Goal: Transaction & Acquisition: Purchase product/service

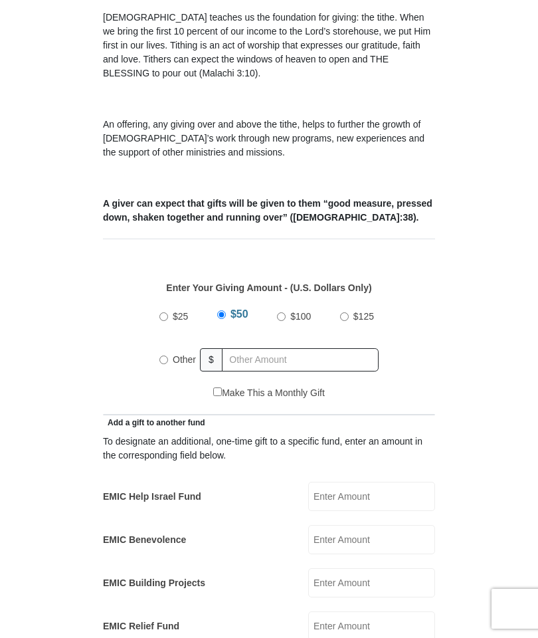
scroll to position [368, 0]
click at [167, 312] on input "$25" at bounding box center [164, 316] width 9 height 9
radio input "true"
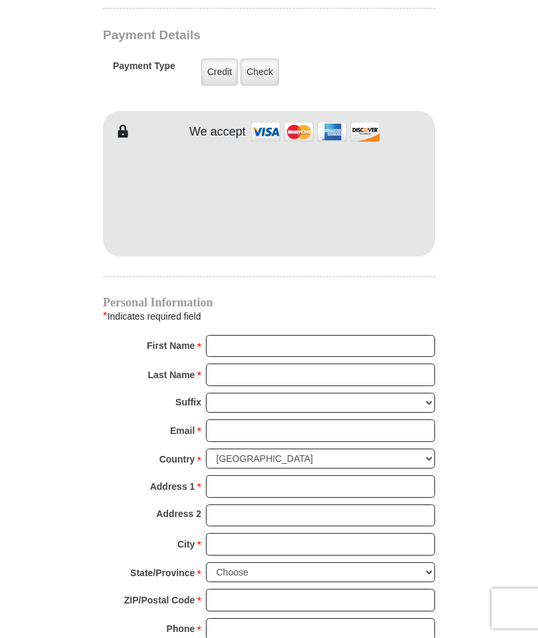
scroll to position [1066, 0]
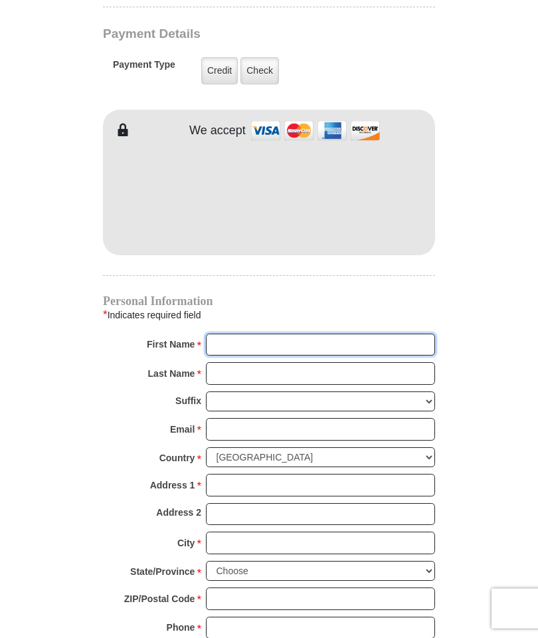
click at [227, 334] on input "First Name *" at bounding box center [320, 345] width 229 height 23
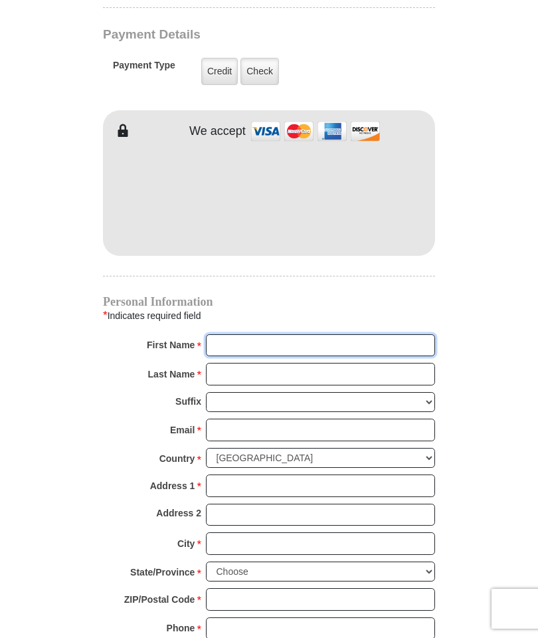
type input "[PERSON_NAME]"
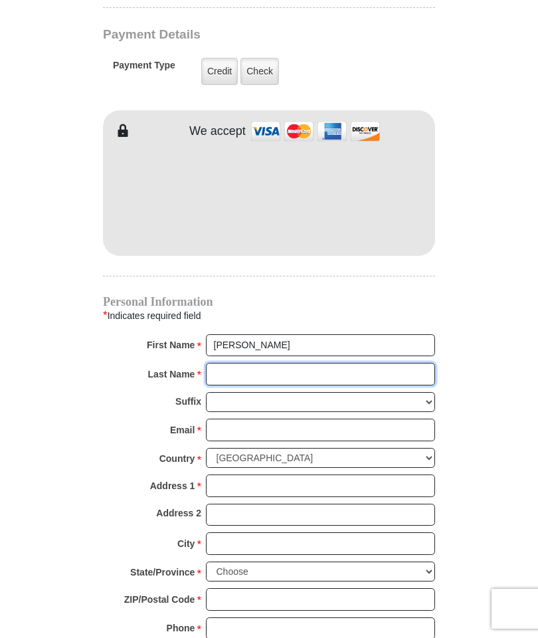
type input "[PERSON_NAME]"
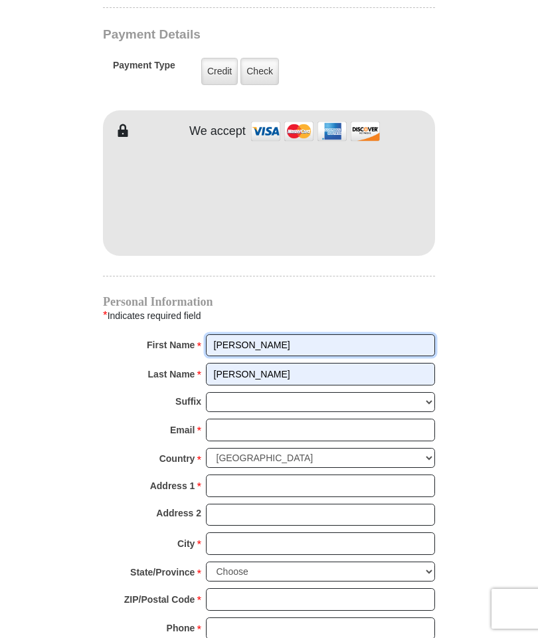
scroll to position [1066, 0]
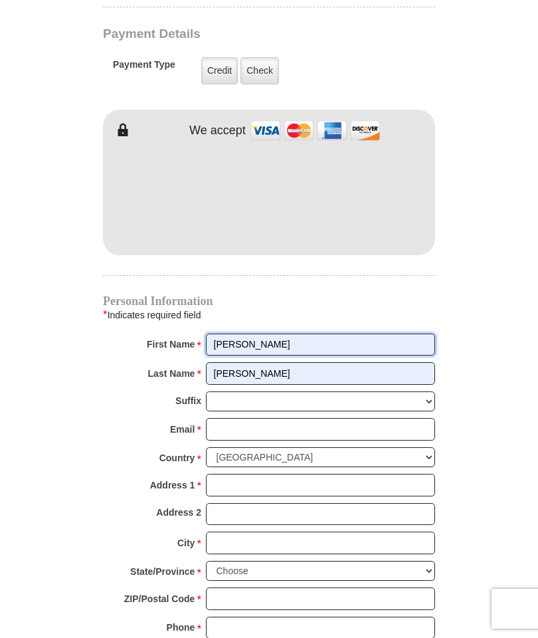
click at [215, 334] on input "[PERSON_NAME]" at bounding box center [320, 345] width 229 height 23
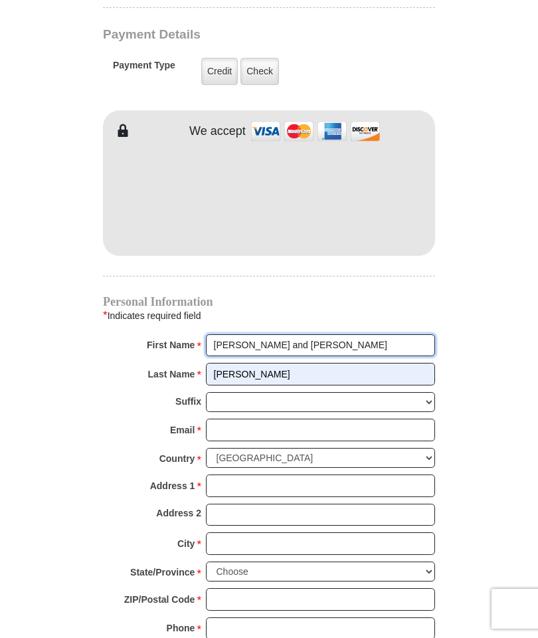
type input "[PERSON_NAME] and [PERSON_NAME]"
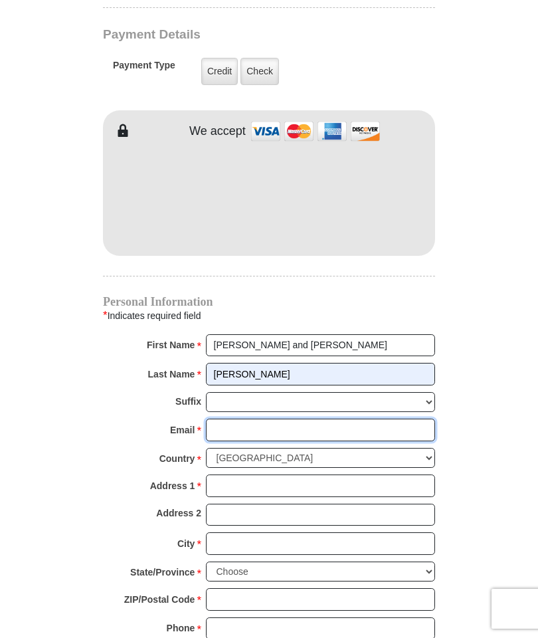
click at [217, 419] on input "Email *" at bounding box center [320, 430] width 229 height 23
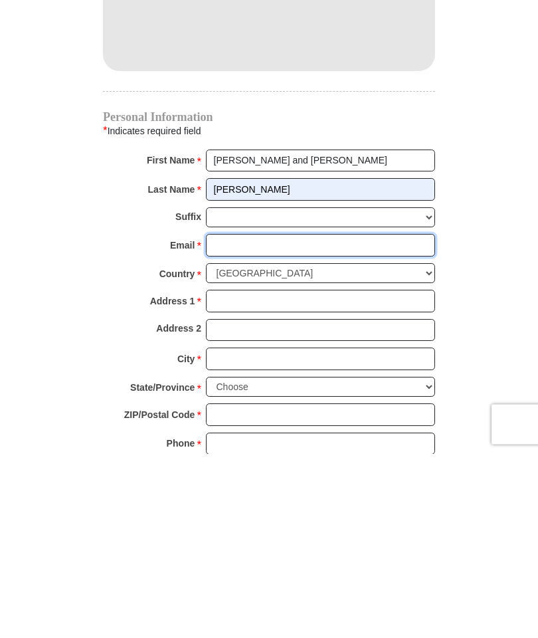
type input "[EMAIL_ADDRESS][DOMAIN_NAME]"
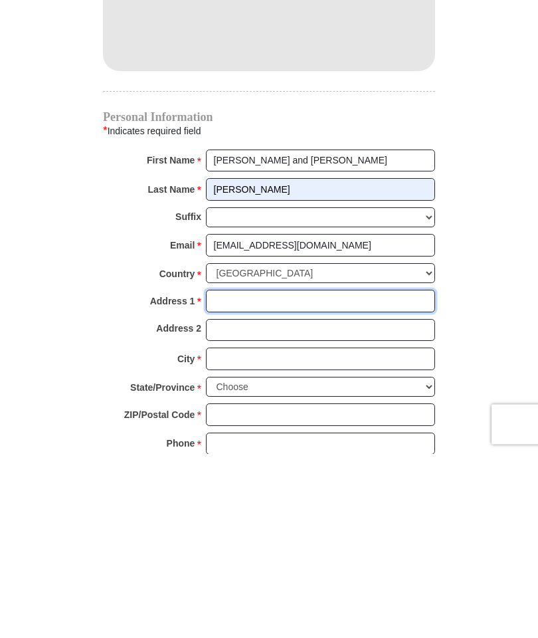
type input "[STREET_ADDRESS][PERSON_NAME]"
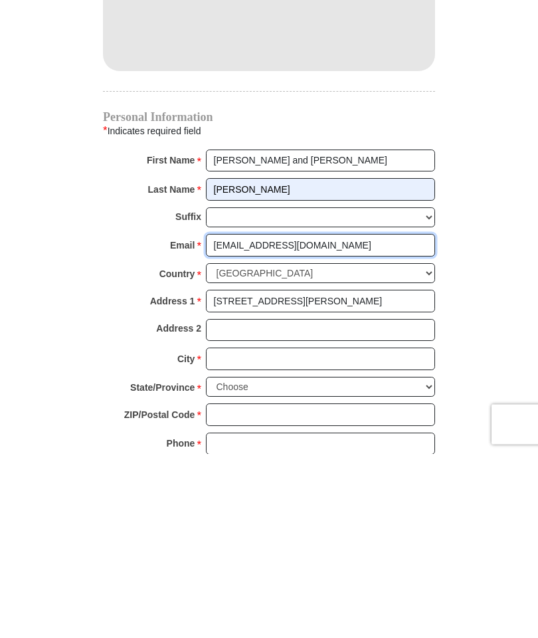
scroll to position [1250, 0]
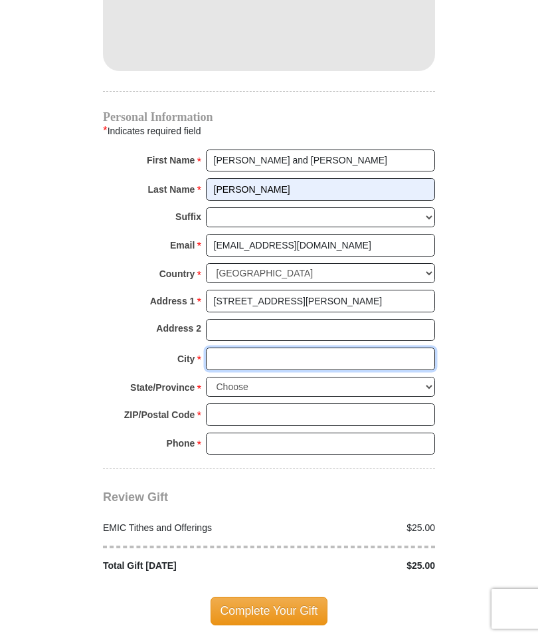
type input "[GEOGRAPHIC_DATA]"
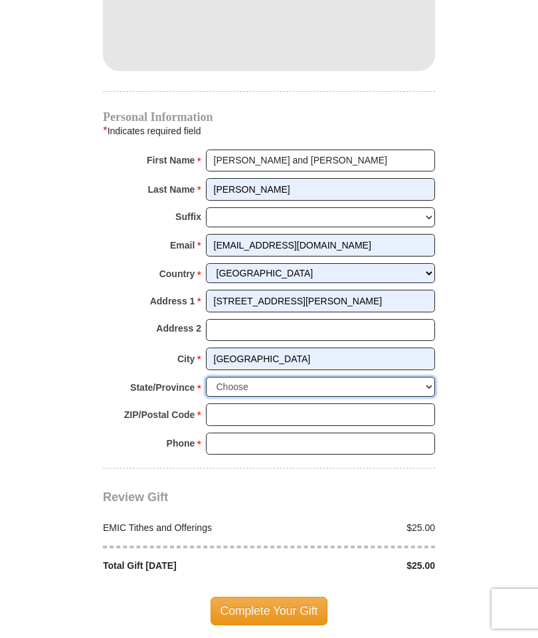
select select "CA"
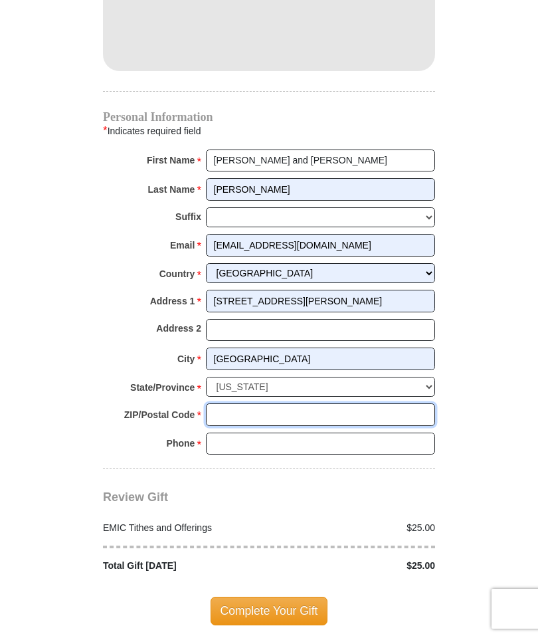
type input "95252"
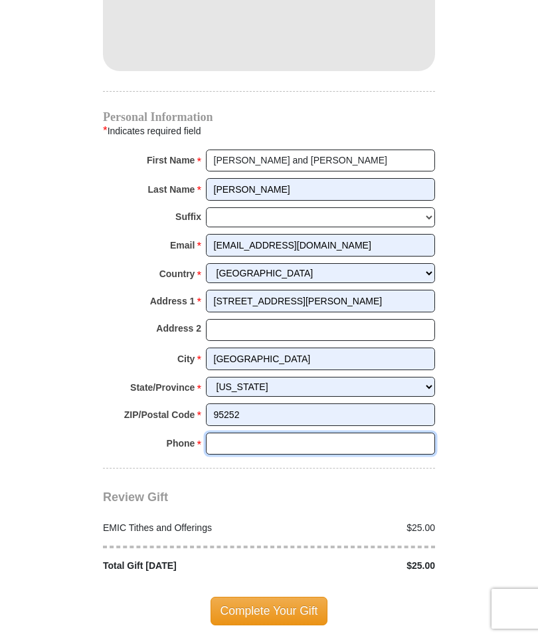
click at [217, 433] on input "Phone * *" at bounding box center [320, 444] width 229 height 23
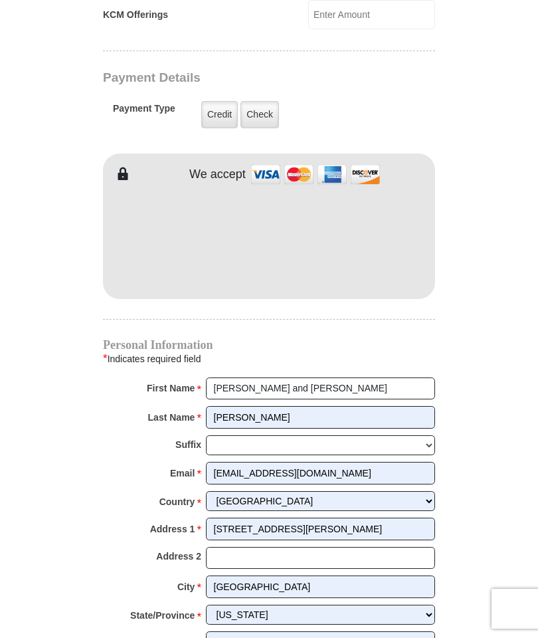
scroll to position [996, 0]
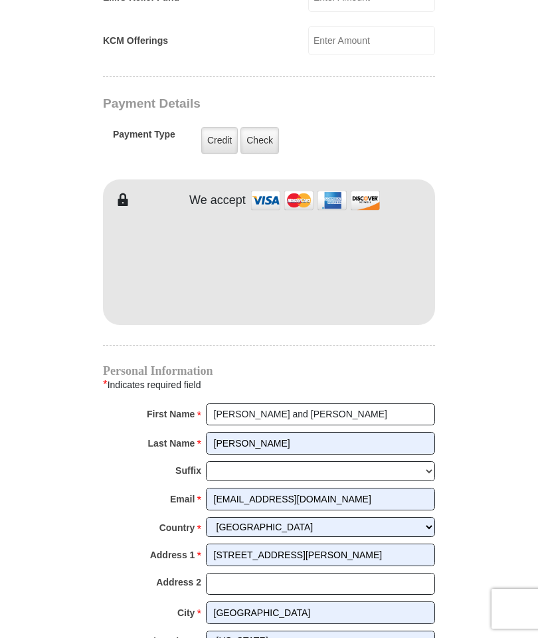
type input "2095591212"
click at [213, 129] on label "Credit" at bounding box center [219, 140] width 37 height 27
click at [0, 0] on input "Credit" at bounding box center [0, 0] width 0 height 0
click at [220, 127] on label "Credit" at bounding box center [219, 140] width 37 height 27
click at [0, 0] on input "Credit" at bounding box center [0, 0] width 0 height 0
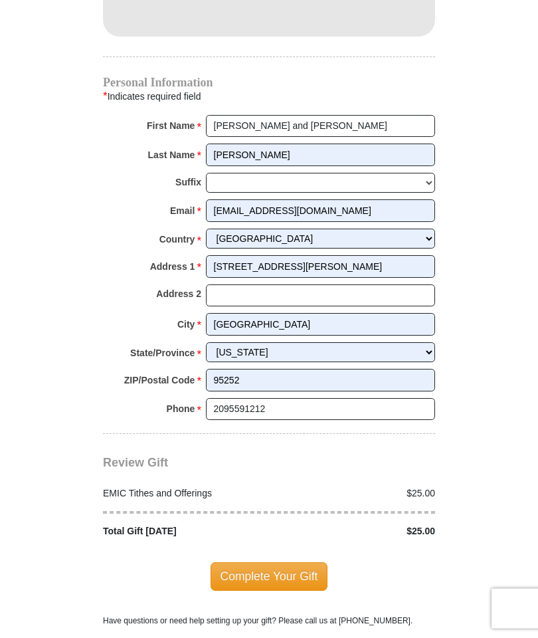
scroll to position [1286, 0]
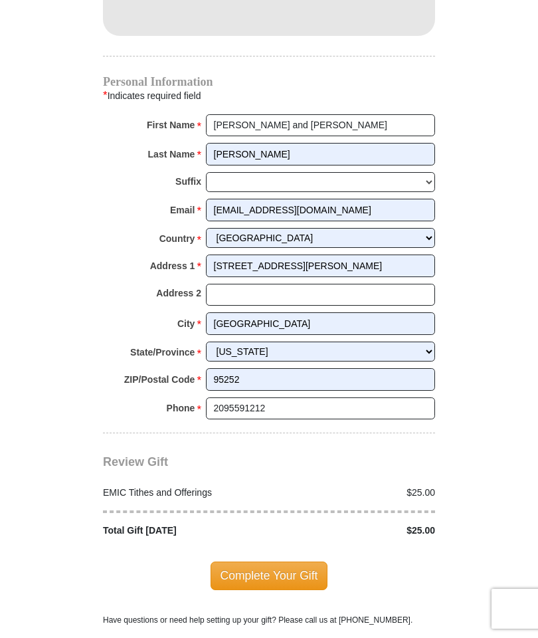
click at [272, 562] on span "Complete Your Gift" at bounding box center [270, 576] width 118 height 28
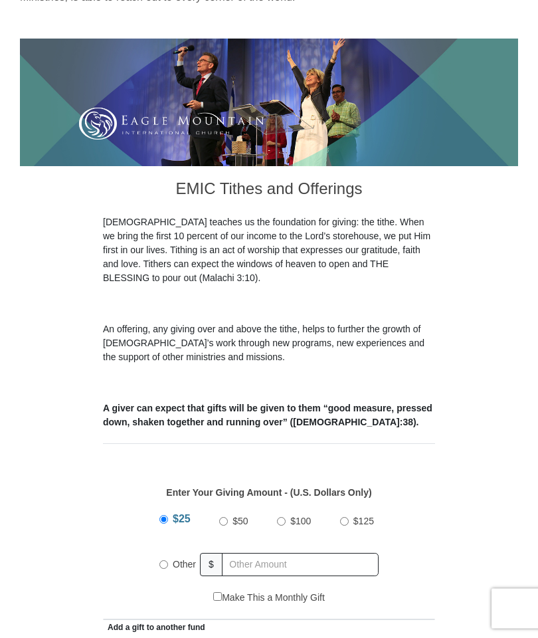
scroll to position [163, 0]
click at [227, 591] on label "Make This a Monthly Gift" at bounding box center [269, 598] width 112 height 14
click at [222, 592] on input "Make This a Monthly Gift" at bounding box center [217, 596] width 9 height 9
checkbox input "true"
click at [289, 510] on label "$100" at bounding box center [301, 521] width 30 height 23
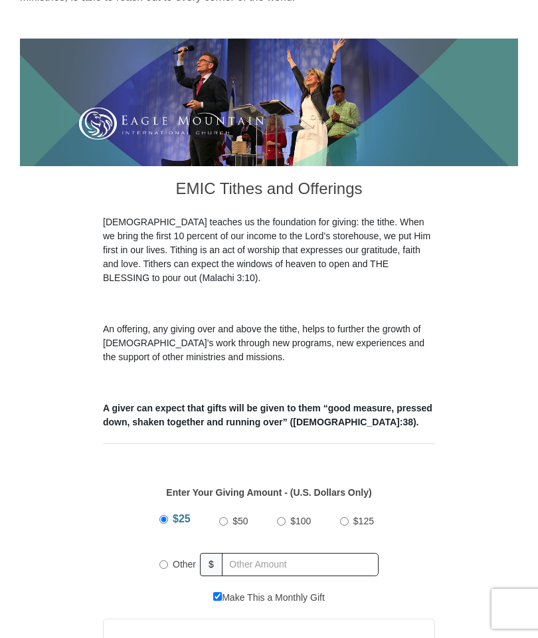
click at [286, 517] on input "$100" at bounding box center [281, 521] width 9 height 9
radio input "true"
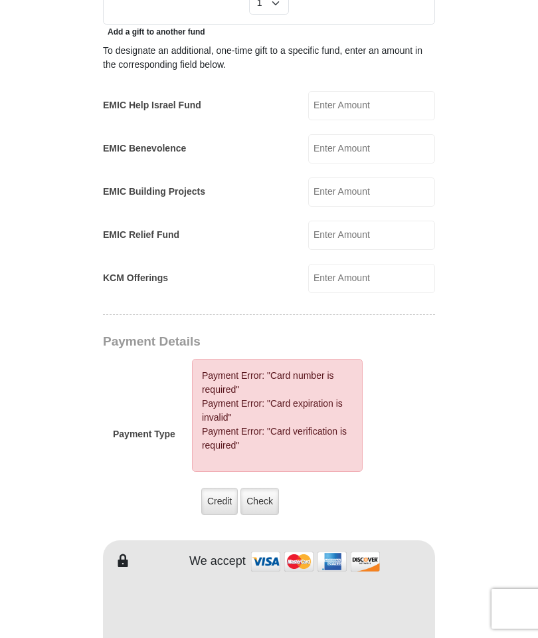
scroll to position [827, 0]
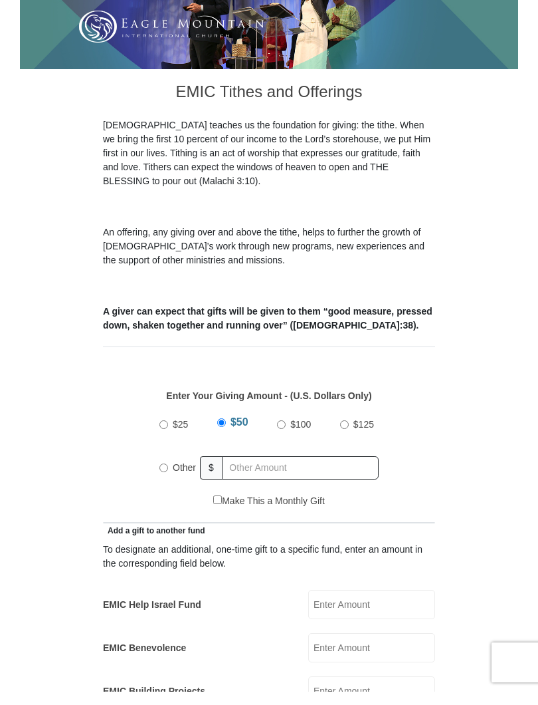
scroll to position [247, 0]
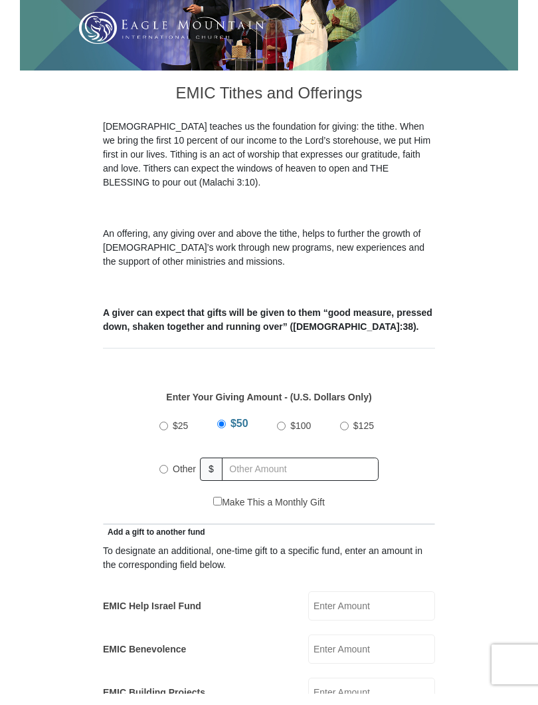
click at [283, 433] on input "$100" at bounding box center [281, 437] width 9 height 9
radio input "true"
click at [219, 507] on label "Make This a Monthly Gift" at bounding box center [269, 514] width 112 height 14
click at [219, 508] on input "Make This a Monthly Gift" at bounding box center [217, 512] width 9 height 9
checkbox input "true"
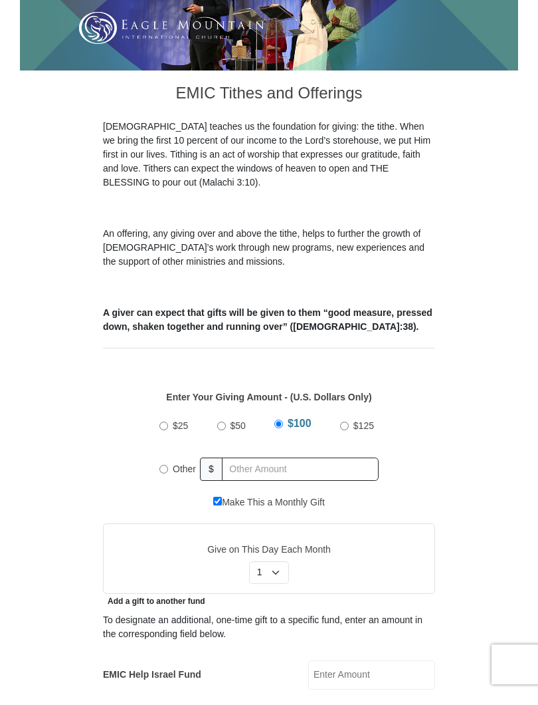
click at [409, 554] on label "Give on This Day Each Month" at bounding box center [270, 561] width 308 height 14
click at [289, 572] on select "Select Day of Month 1 2 3 4 5 6 7 8 9 10 11 12 13 14 15 16 17 18 19 20 21 22 23…" at bounding box center [269, 583] width 40 height 23
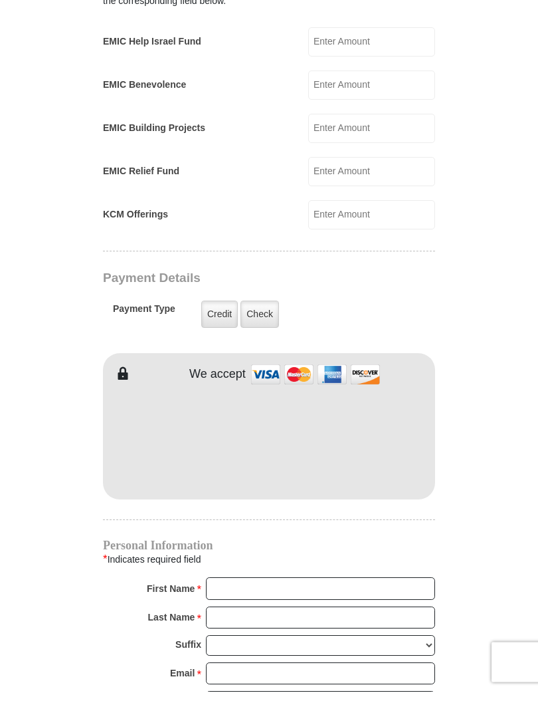
scroll to position [881, 0]
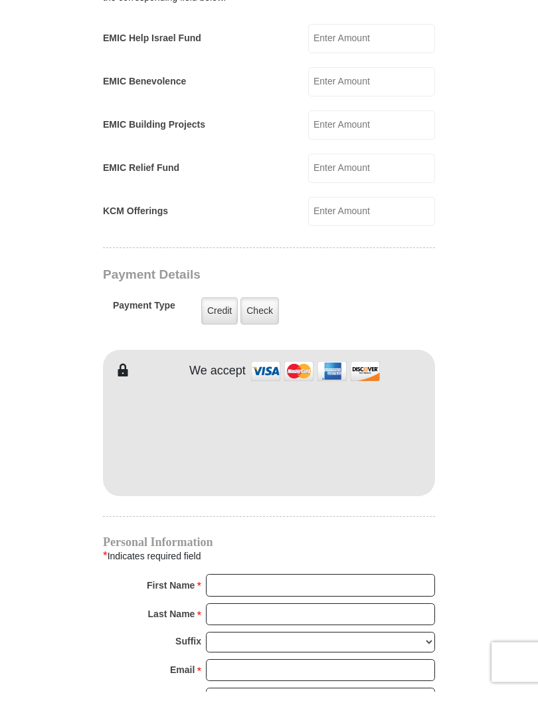
click at [221, 311] on label "Credit" at bounding box center [219, 324] width 37 height 27
click at [0, 0] on input "Credit" at bounding box center [0, 0] width 0 height 0
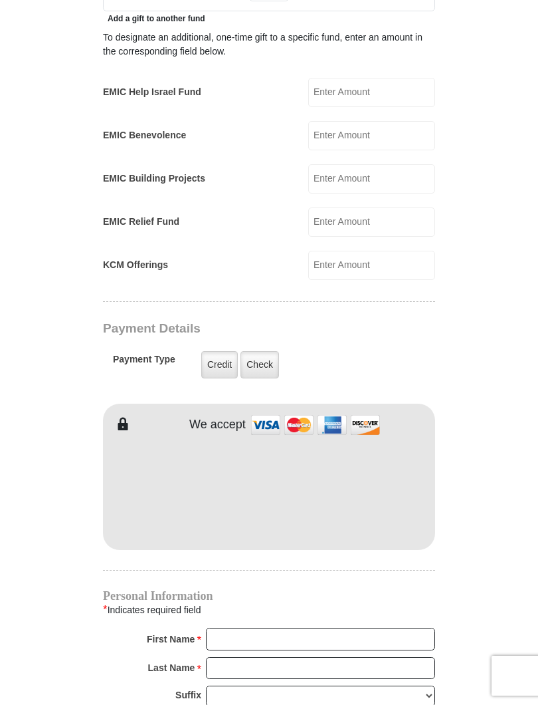
scroll to position [839, 0]
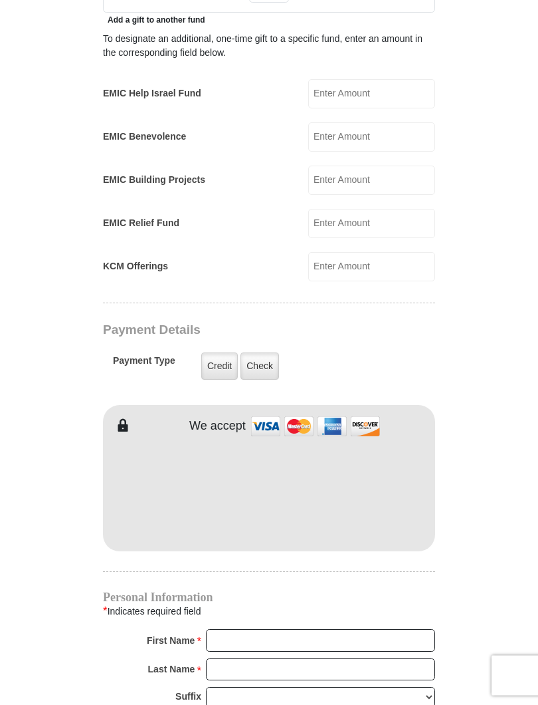
click at [265, 353] on label "Check" at bounding box center [260, 366] width 39 height 27
click at [0, 0] on input "Check" at bounding box center [0, 0] width 0 height 0
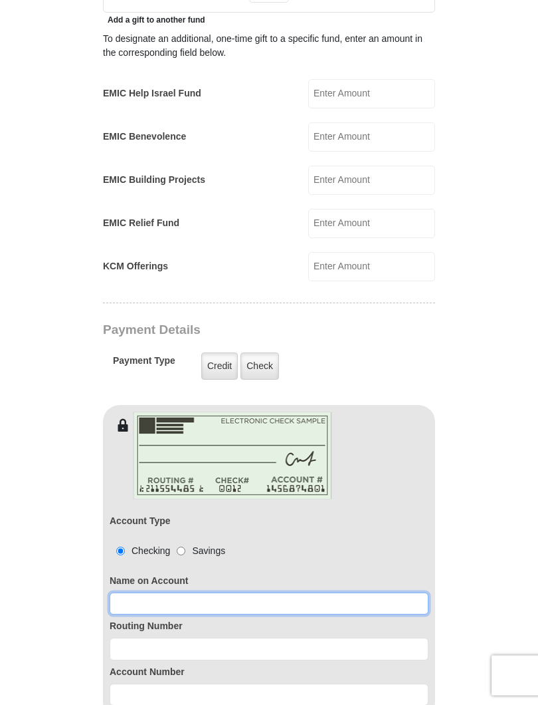
click at [132, 593] on input at bounding box center [269, 604] width 319 height 23
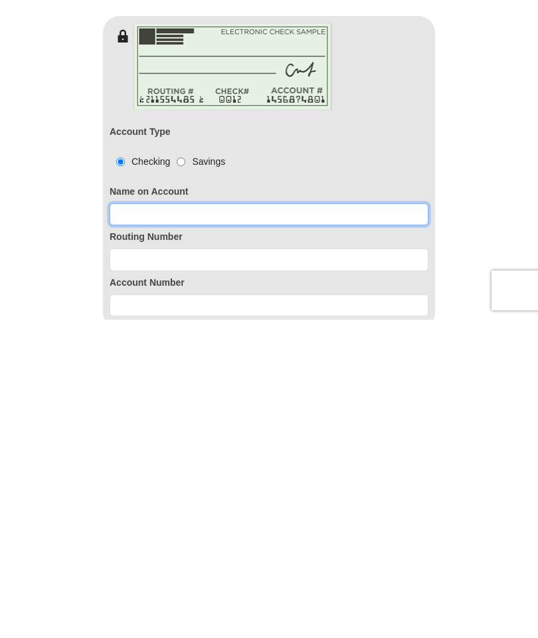
scroll to position [977, 0]
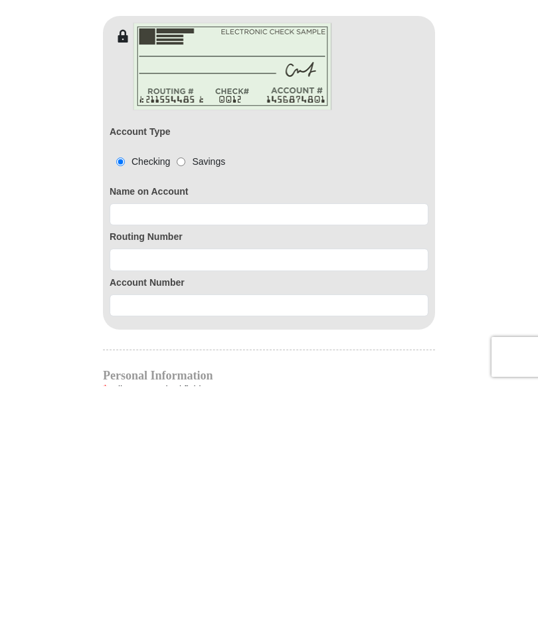
type input "Tom Dockter"
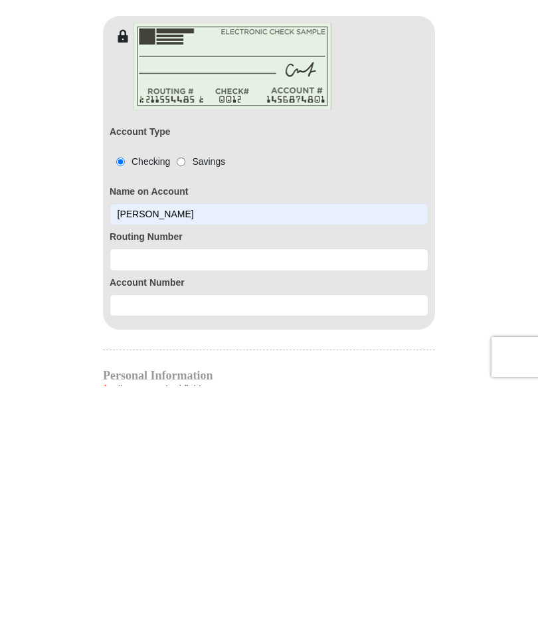
scroll to position [1228, 0]
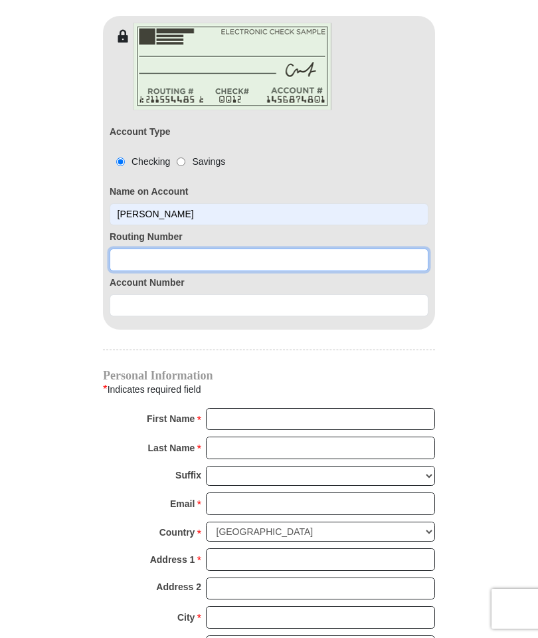
click at [132, 249] on input at bounding box center [269, 260] width 319 height 23
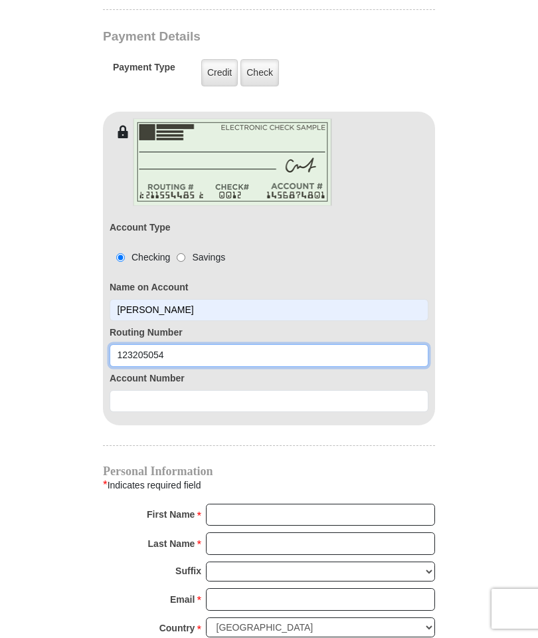
scroll to position [1133, 0]
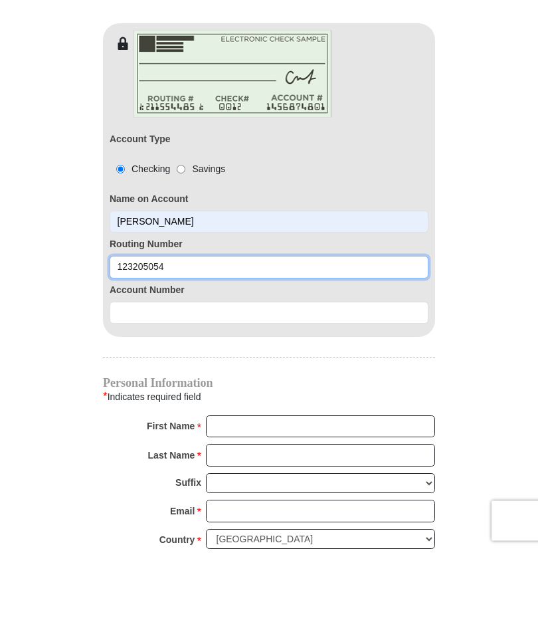
type input "123205054"
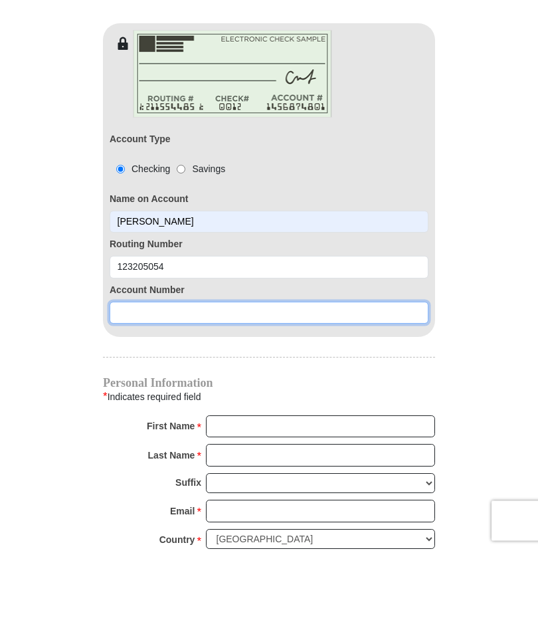
click at [126, 390] on input at bounding box center [269, 401] width 319 height 23
type input "1600004301"
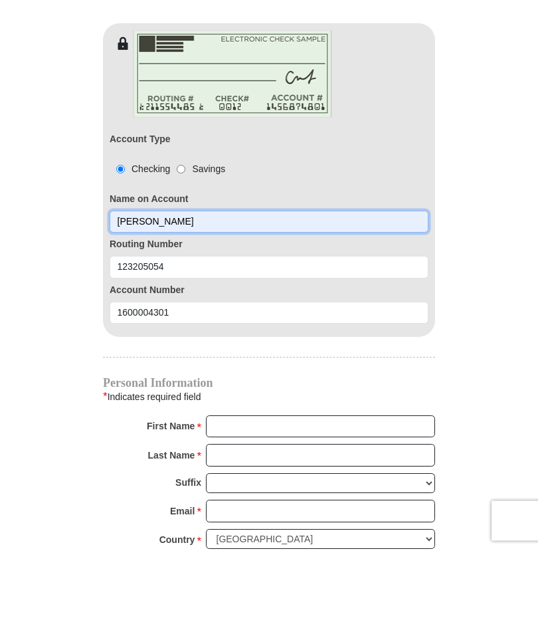
click at [188, 299] on input "Tom Dockter" at bounding box center [269, 310] width 319 height 23
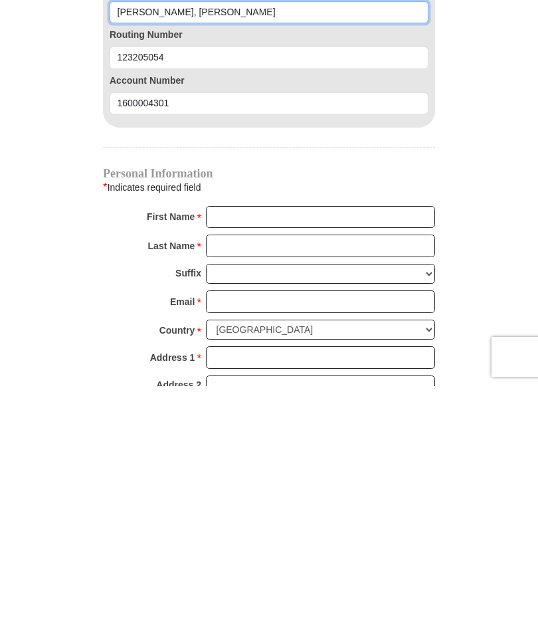
scroll to position [1180, 0]
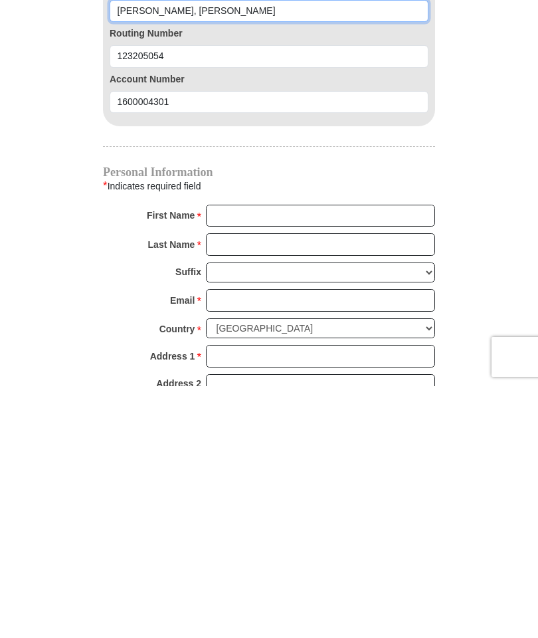
type input "Tom Dockter, Cynthia Dockter"
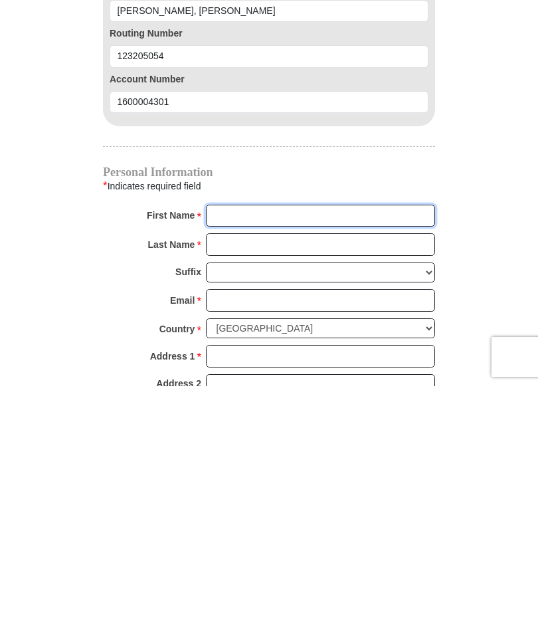
click at [222, 457] on input "First Name *" at bounding box center [320, 468] width 229 height 23
type input "[PERSON_NAME] and [PERSON_NAME]"
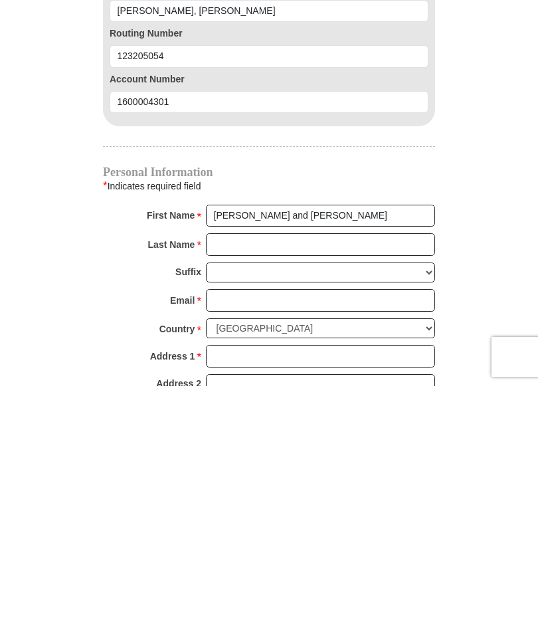
click at [223, 485] on input "Last Name *" at bounding box center [320, 496] width 229 height 23
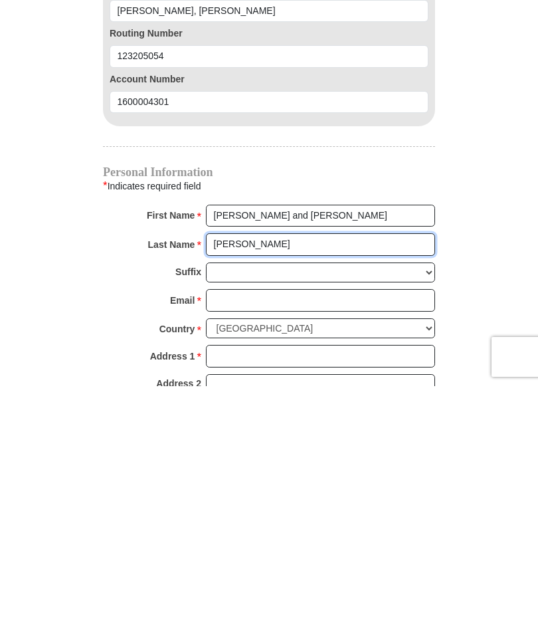
type input "[PERSON_NAME]"
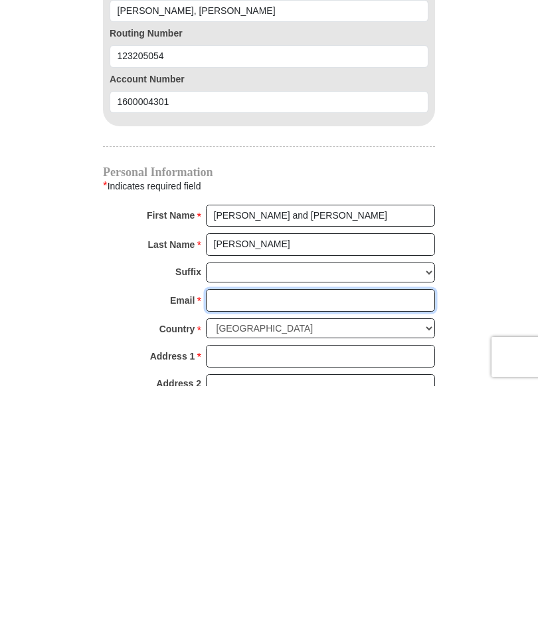
click at [227, 541] on input "Email *" at bounding box center [320, 552] width 229 height 23
type input "[EMAIL_ADDRESS][DOMAIN_NAME]"
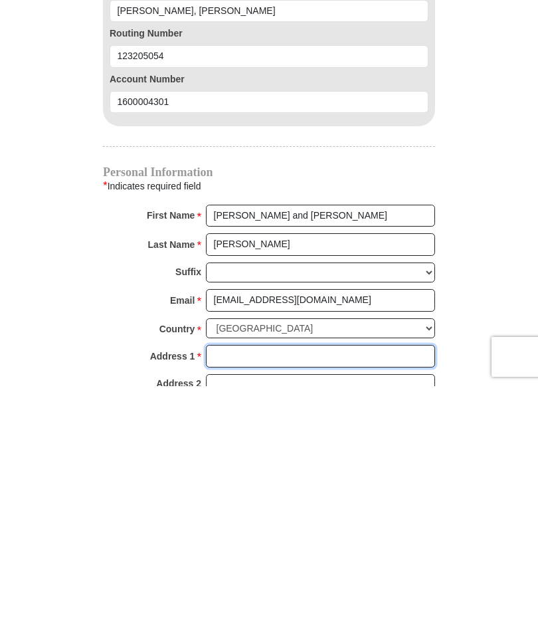
type input "[STREET_ADDRESS][PERSON_NAME]"
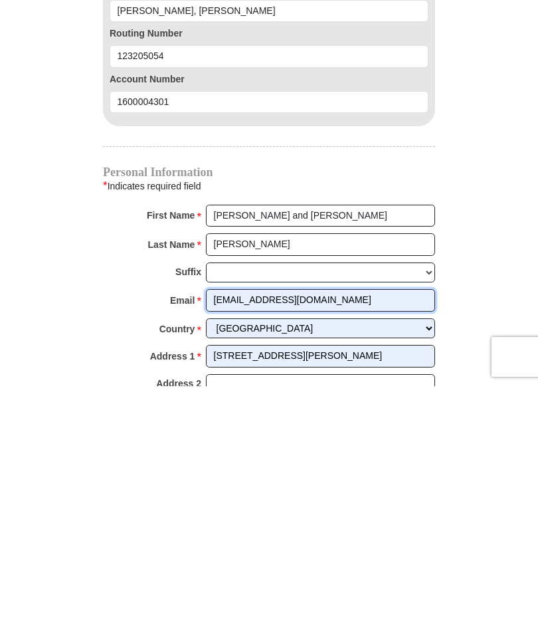
scroll to position [1432, 0]
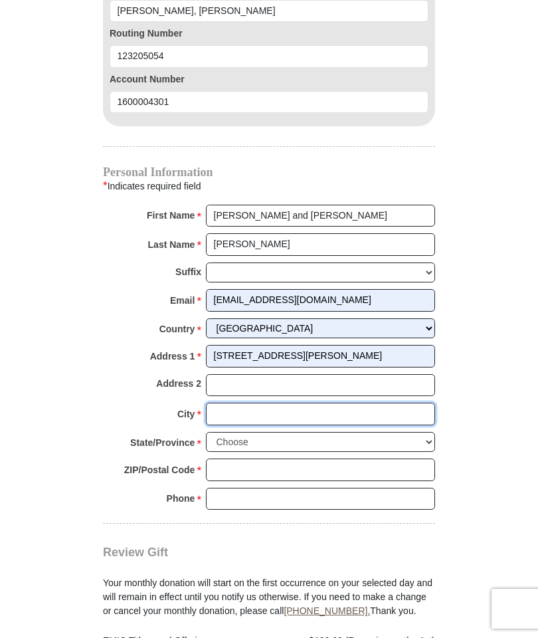
type input "[GEOGRAPHIC_DATA]"
select select "CA"
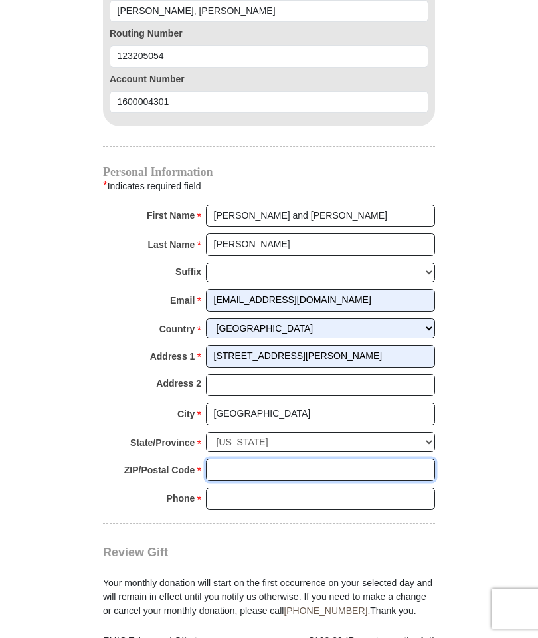
type input "95252"
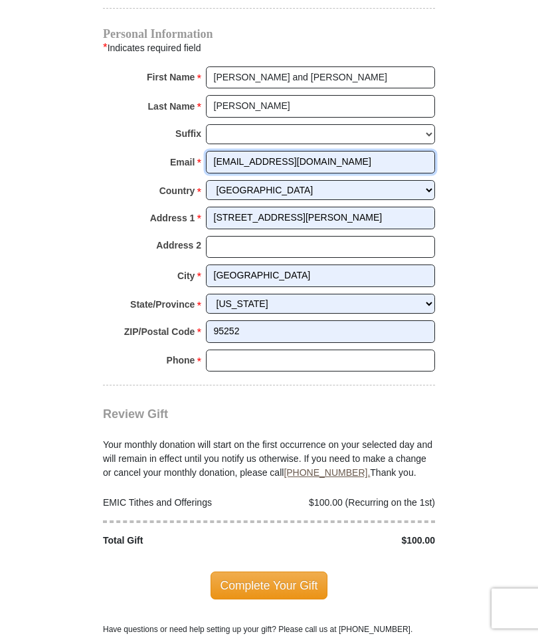
scroll to position [1570, 0]
click at [277, 572] on span "Complete Your Gift" at bounding box center [270, 586] width 118 height 28
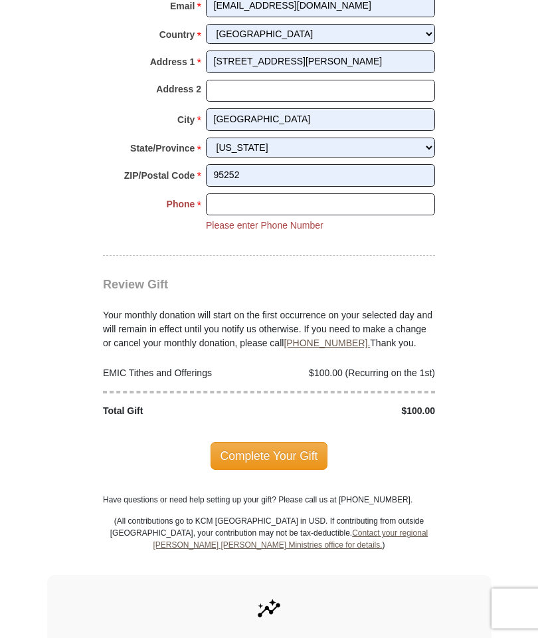
scroll to position [1727, 0]
